Goal: Task Accomplishment & Management: Complete application form

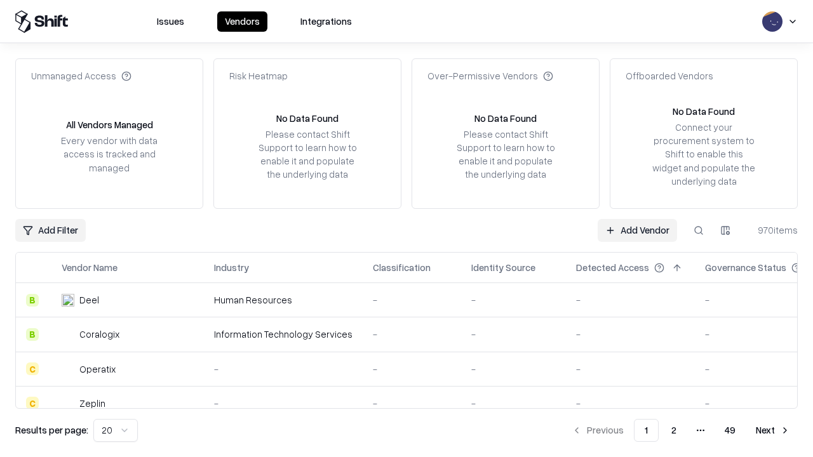
click at [637, 230] on link "Add Vendor" at bounding box center [637, 230] width 79 height 23
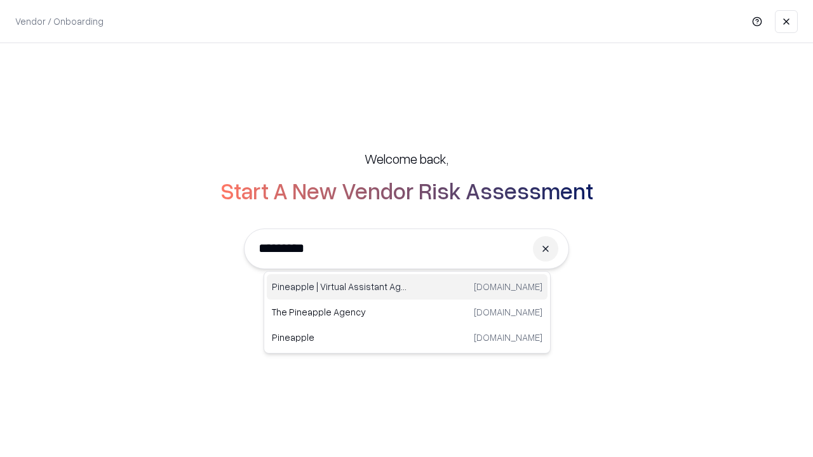
click at [407, 287] on div "Pineapple | Virtual Assistant Agency trypineapple.com" at bounding box center [407, 286] width 281 height 25
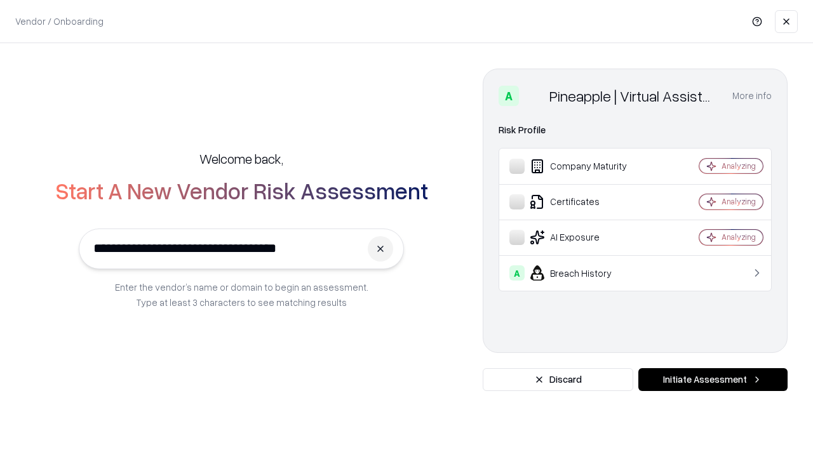
type input "**********"
click at [713, 380] on button "Initiate Assessment" at bounding box center [712, 379] width 149 height 23
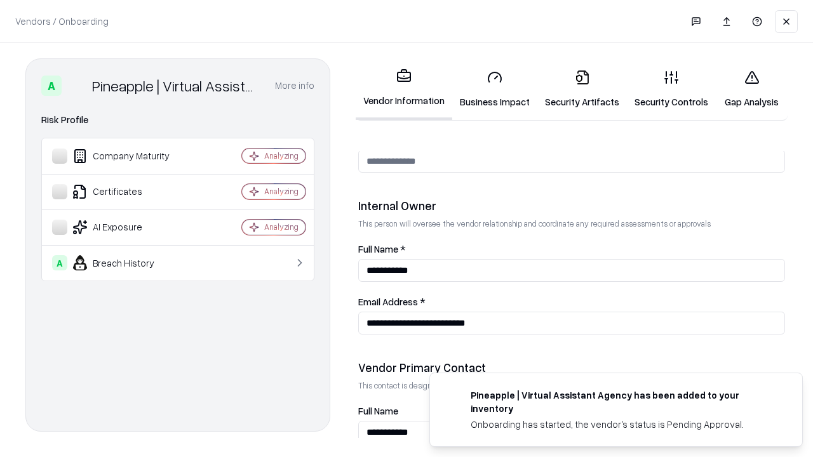
scroll to position [658, 0]
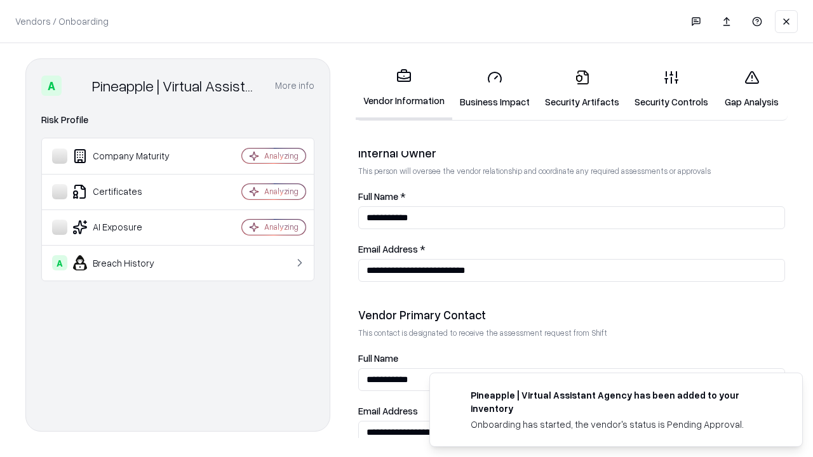
click at [495, 89] on link "Business Impact" at bounding box center [494, 89] width 85 height 59
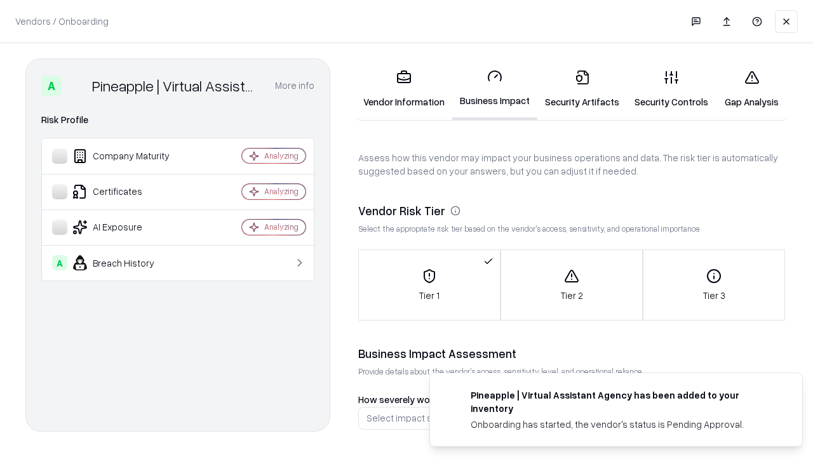
click at [582, 89] on link "Security Artifacts" at bounding box center [582, 89] width 90 height 59
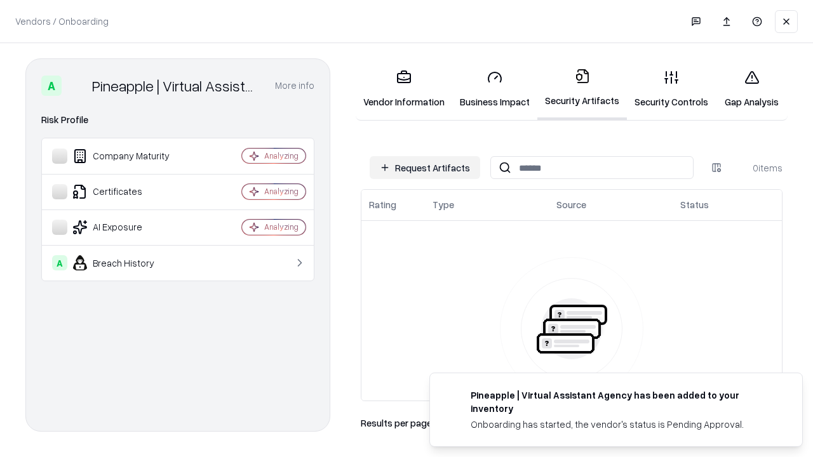
click at [425, 168] on button "Request Artifacts" at bounding box center [425, 167] width 111 height 23
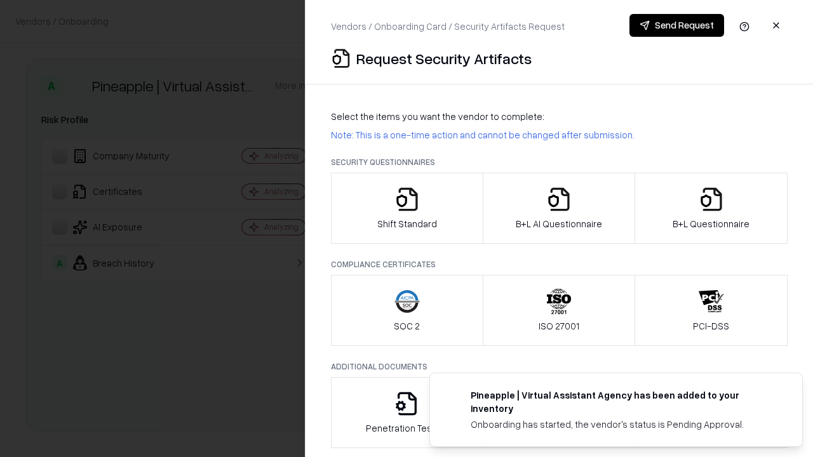
click at [407, 208] on icon "button" at bounding box center [407, 199] width 25 height 25
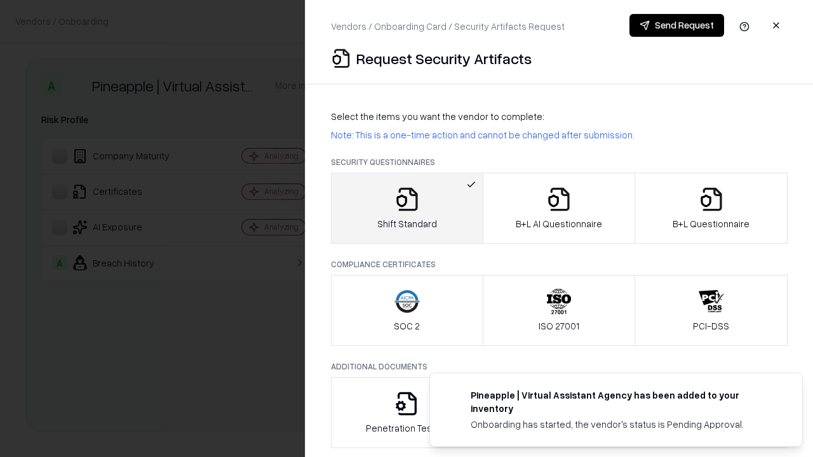
click at [677, 25] on button "Send Request" at bounding box center [677, 25] width 95 height 23
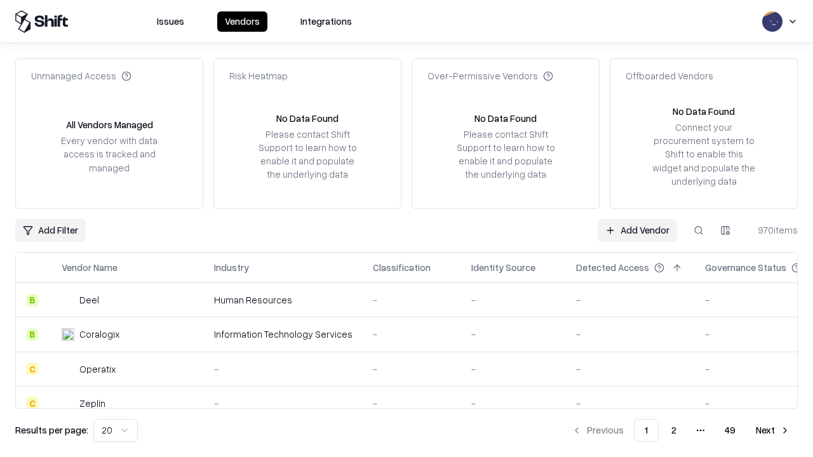
click at [699, 230] on button at bounding box center [698, 230] width 23 height 23
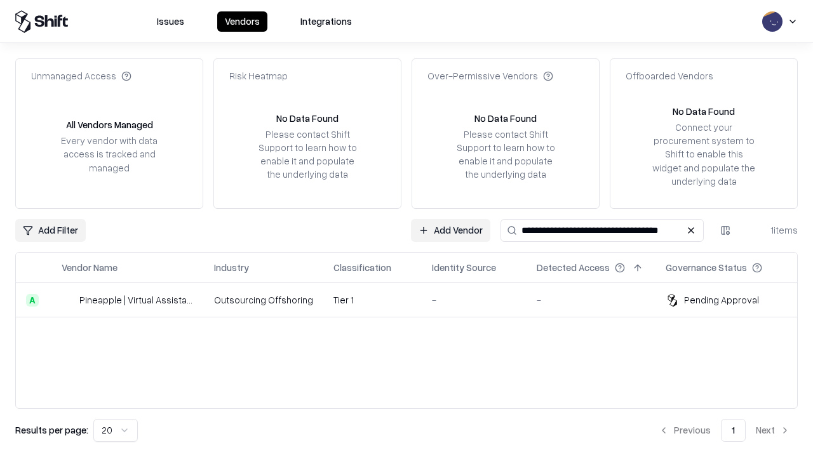
type input "**********"
click at [414, 300] on td "Tier 1" at bounding box center [372, 300] width 98 height 34
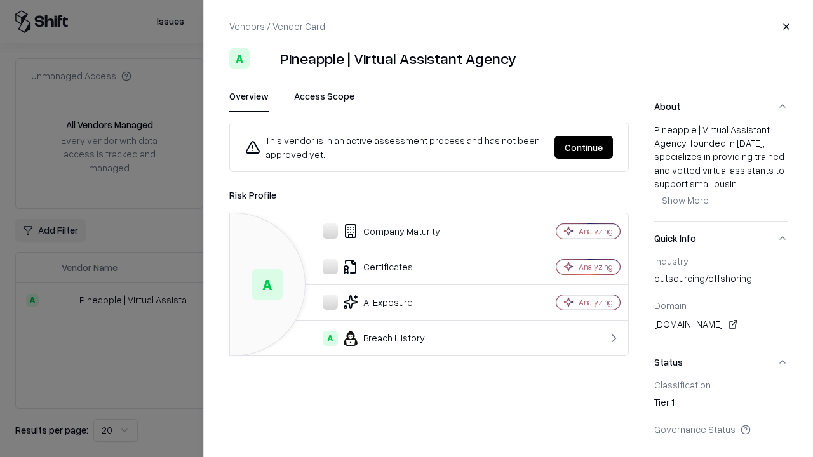
click at [584, 147] on button "Continue" at bounding box center [584, 147] width 58 height 23
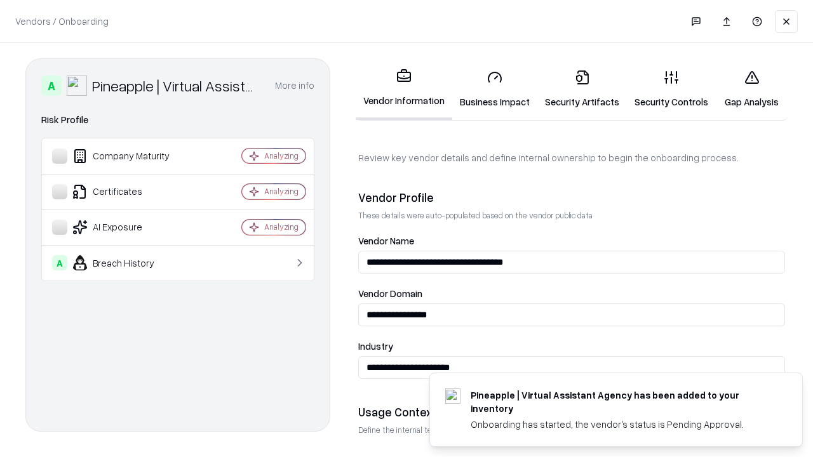
click at [582, 89] on link "Security Artifacts" at bounding box center [582, 89] width 90 height 59
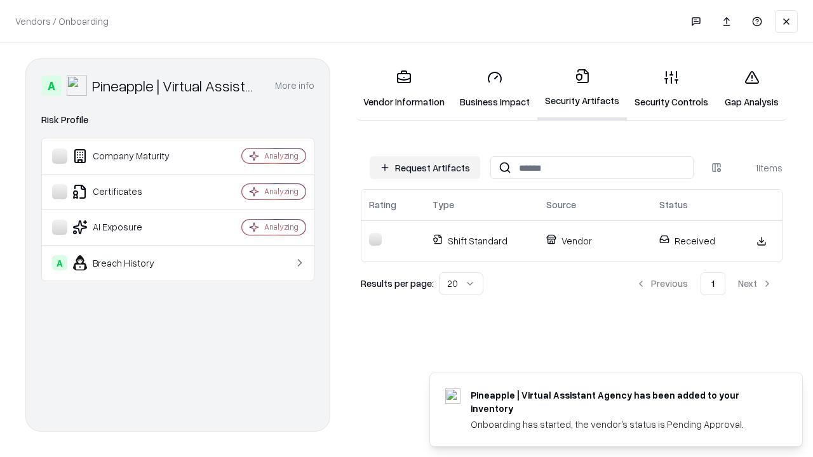
click at [752, 89] on link "Gap Analysis" at bounding box center [752, 89] width 72 height 59
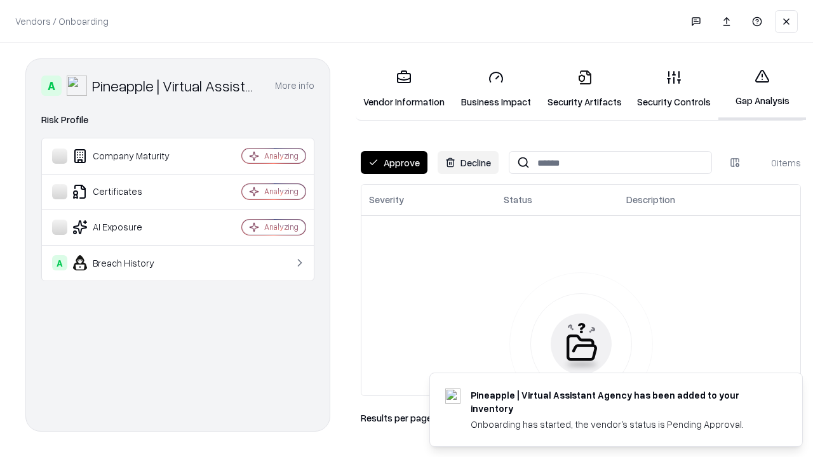
click at [394, 163] on button "Approve" at bounding box center [394, 162] width 67 height 23
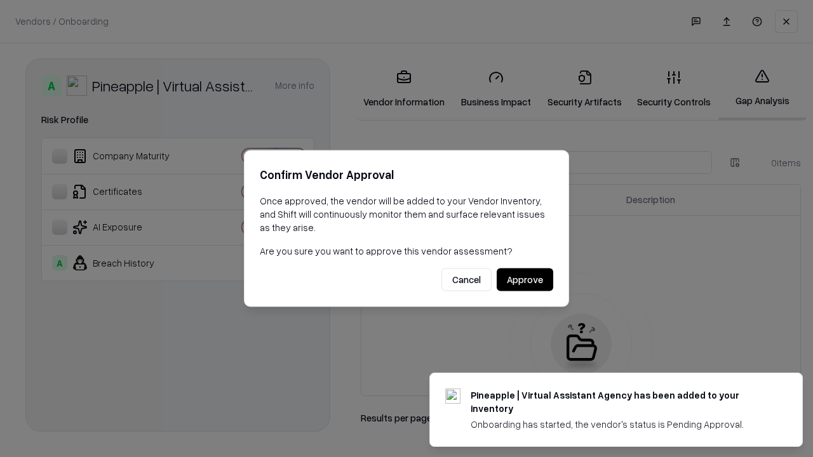
click at [525, 280] on button "Approve" at bounding box center [525, 280] width 57 height 23
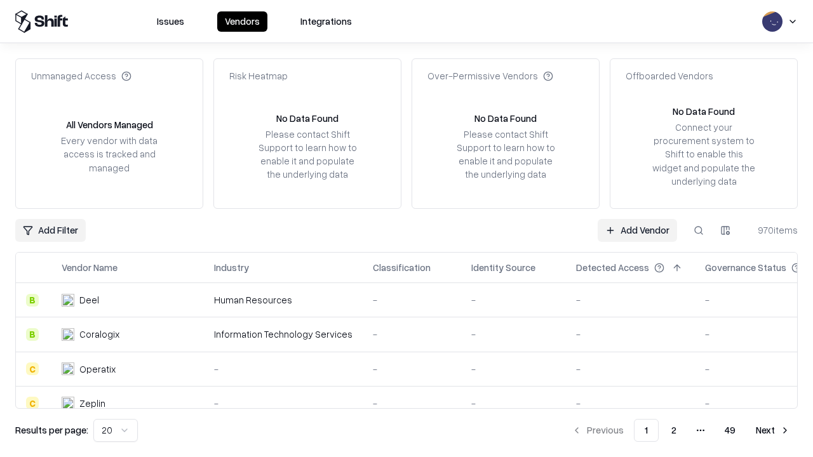
type input "**********"
click at [637, 230] on link "Add Vendor" at bounding box center [637, 230] width 79 height 23
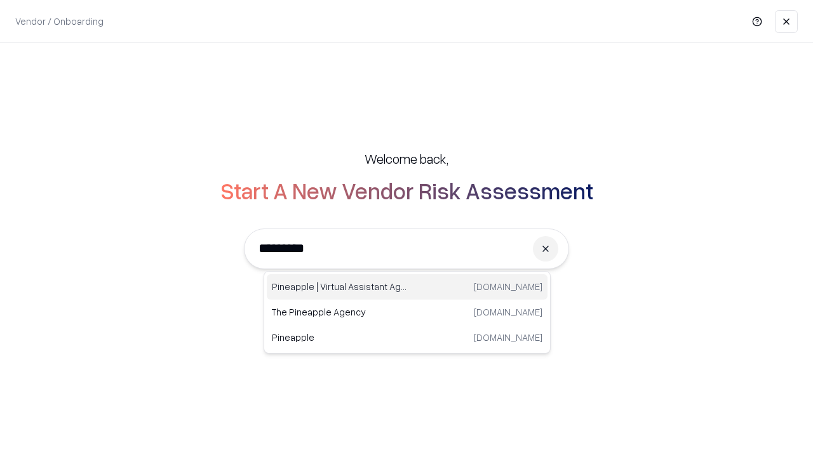
click at [407, 287] on div "Pineapple | Virtual Assistant Agency trypineapple.com" at bounding box center [407, 286] width 281 height 25
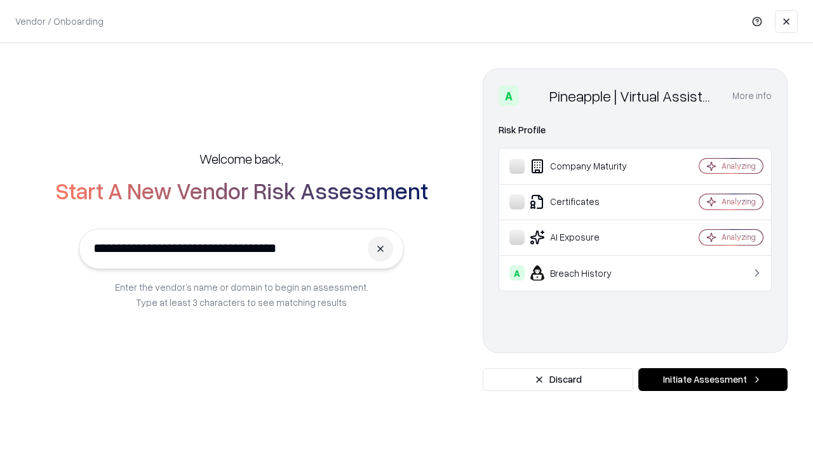
type input "**********"
click at [713, 380] on button "Initiate Assessment" at bounding box center [712, 379] width 149 height 23
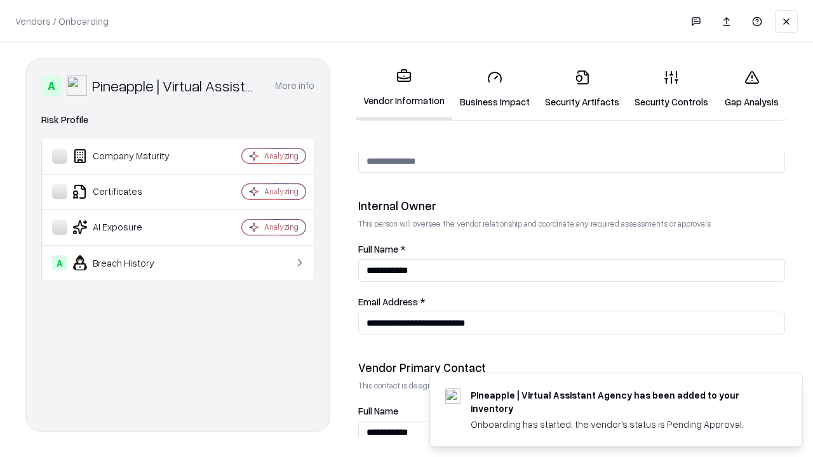
scroll to position [658, 0]
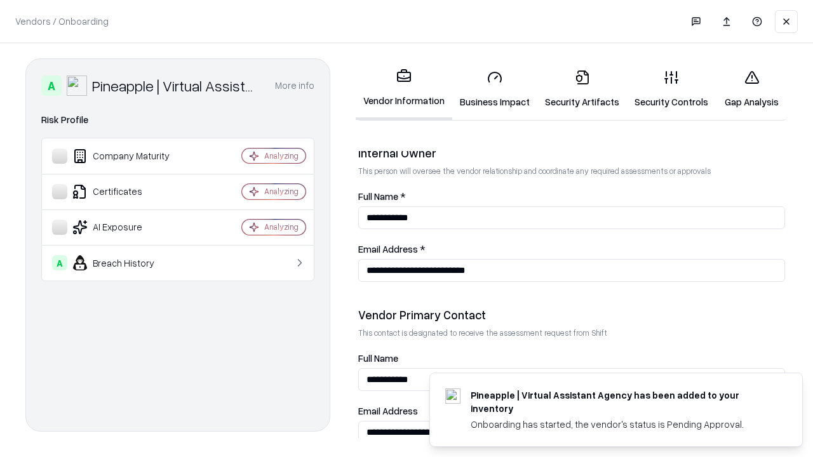
click at [752, 89] on link "Gap Analysis" at bounding box center [752, 89] width 72 height 59
